Goal: Information Seeking & Learning: Learn about a topic

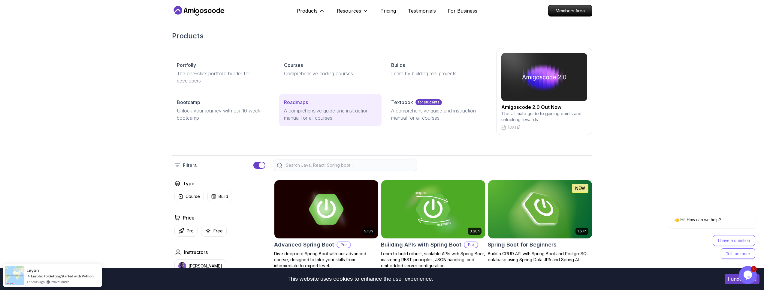
click at [306, 105] on p "Roadmaps" at bounding box center [296, 102] width 24 height 7
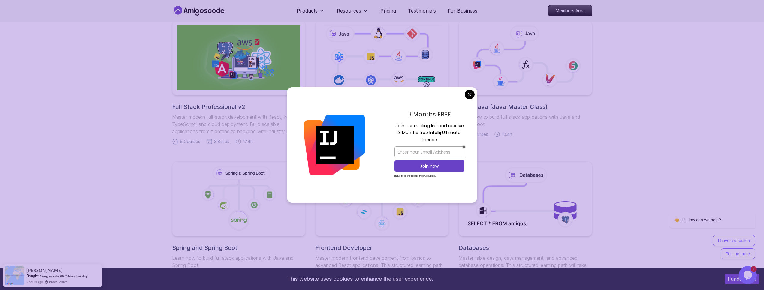
scroll to position [144, 0]
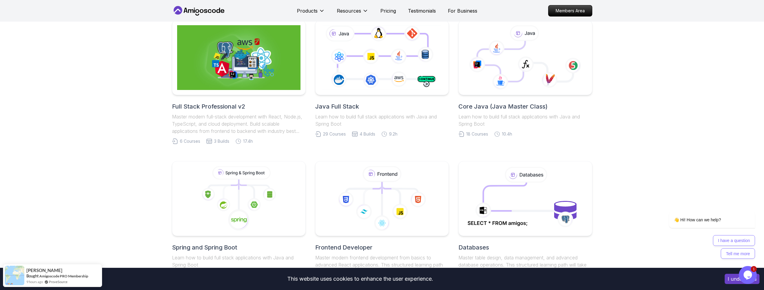
click at [385, 86] on icon at bounding box center [381, 57] width 127 height 71
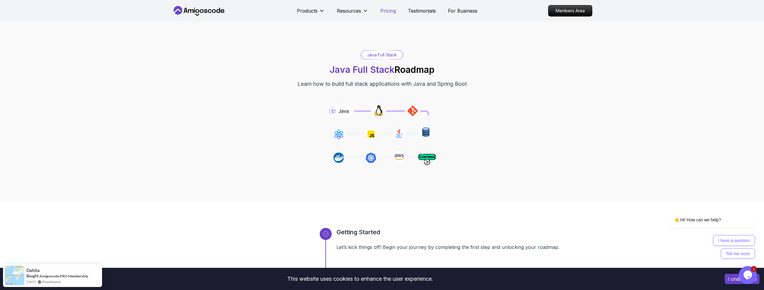
click at [384, 11] on p "Pricing" at bounding box center [388, 10] width 16 height 7
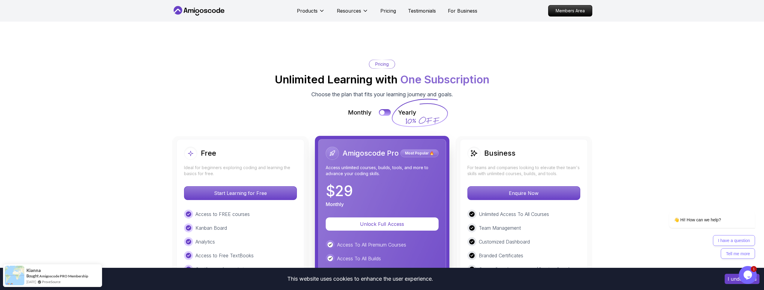
scroll to position [1274, 0]
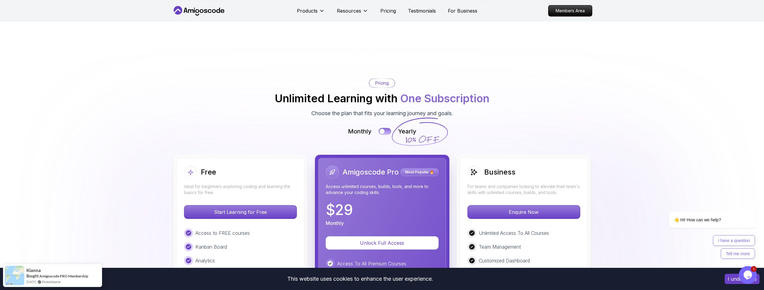
click at [386, 128] on button at bounding box center [384, 131] width 13 height 7
click at [387, 129] on div at bounding box center [387, 131] width 5 height 5
click at [387, 128] on button at bounding box center [384, 131] width 13 height 7
click at [387, 129] on div at bounding box center [387, 131] width 5 height 5
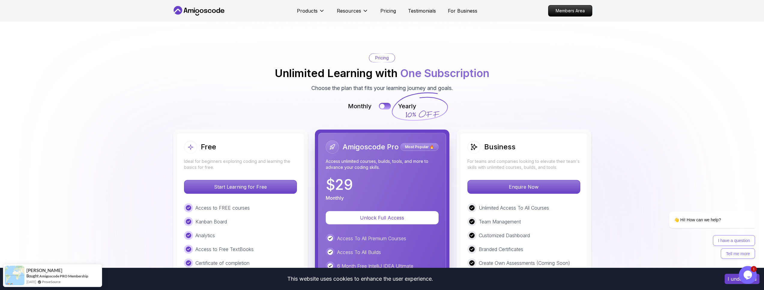
scroll to position [1291, 0]
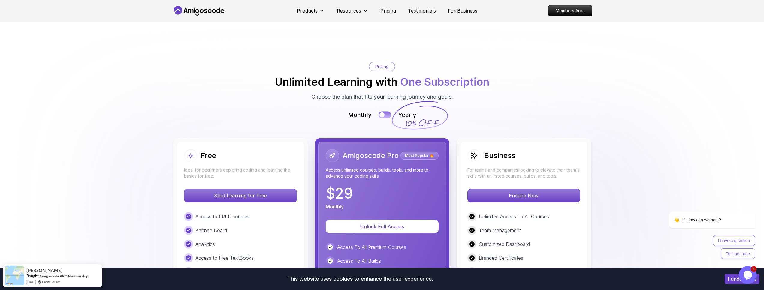
click at [382, 113] on div at bounding box center [381, 115] width 5 height 5
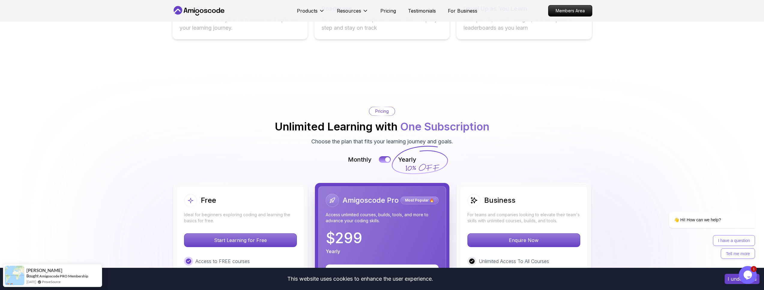
scroll to position [1242, 0]
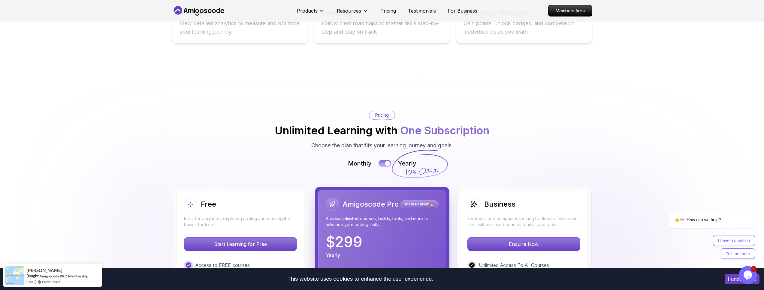
click at [384, 160] on button at bounding box center [384, 163] width 13 height 7
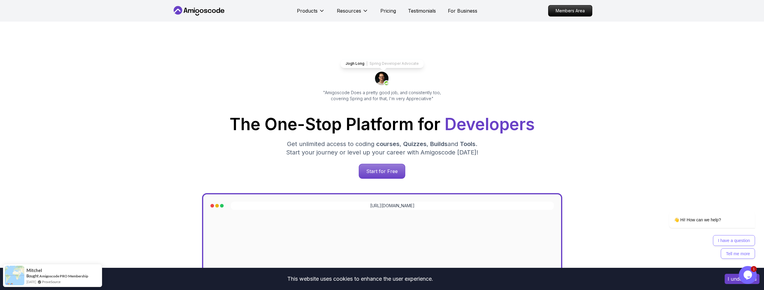
scroll to position [0, 0]
